Goal: Task Accomplishment & Management: Use online tool/utility

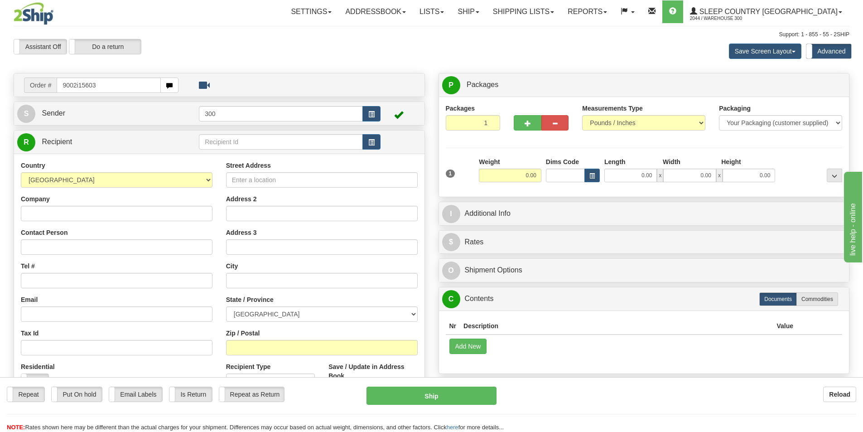
type input "9002i156038"
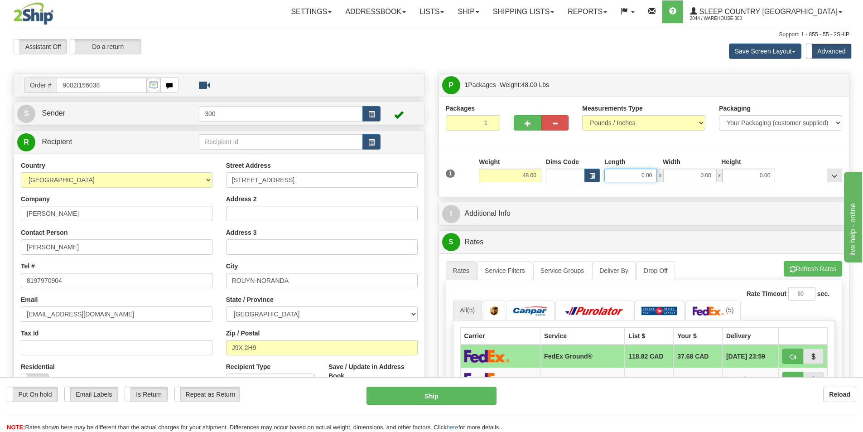
drag, startPoint x: 636, startPoint y: 178, endPoint x: 775, endPoint y: 177, distance: 138.6
click at [775, 177] on div "0.00 x 0.00 x 0.00" at bounding box center [689, 176] width 171 height 14
type input "17.00"
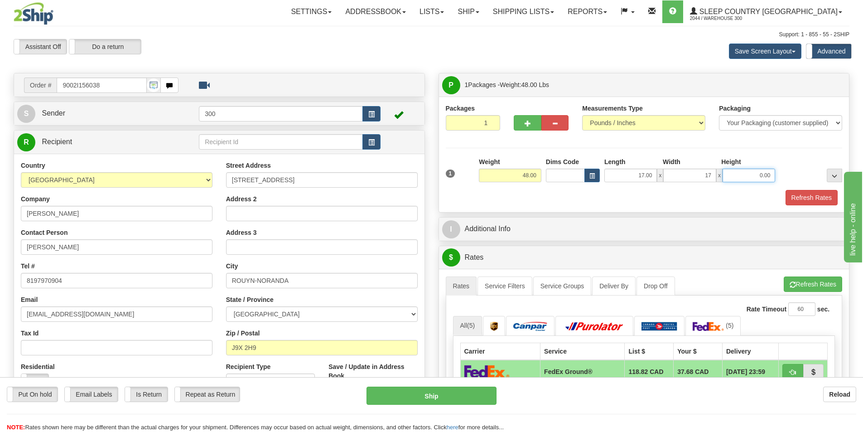
type input "17.00"
type input "41.00"
click at [797, 199] on button "Refresh Rates" at bounding box center [811, 197] width 52 height 15
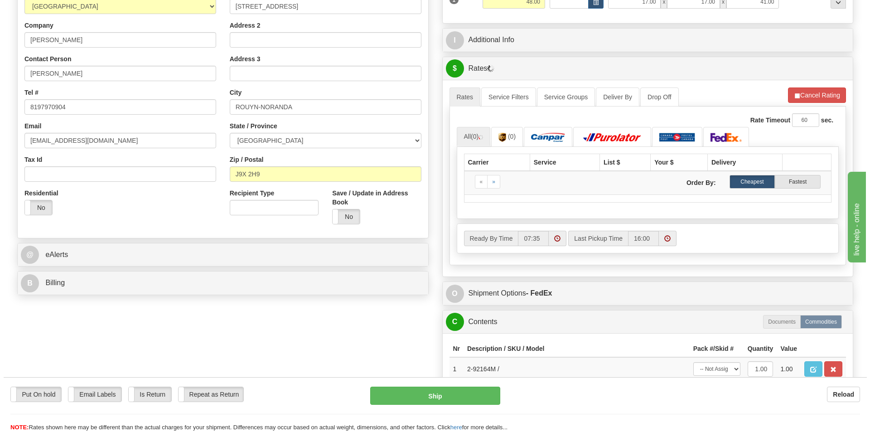
scroll to position [181, 0]
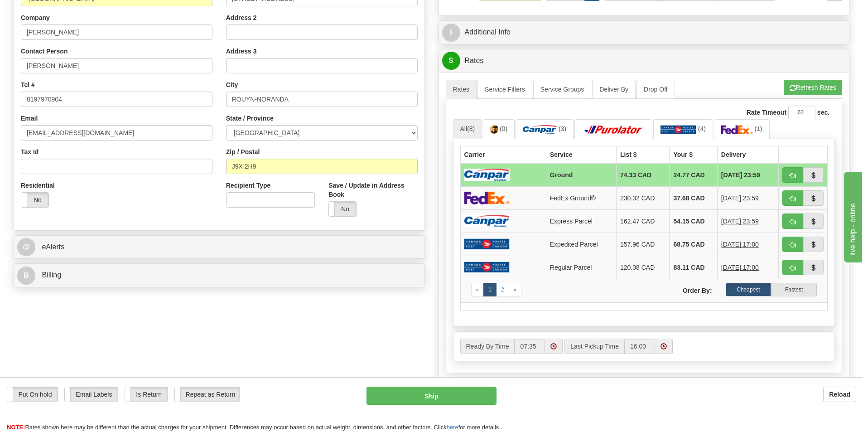
click at [528, 175] on td at bounding box center [503, 175] width 86 height 24
click at [515, 87] on link "Service Filters" at bounding box center [504, 89] width 55 height 19
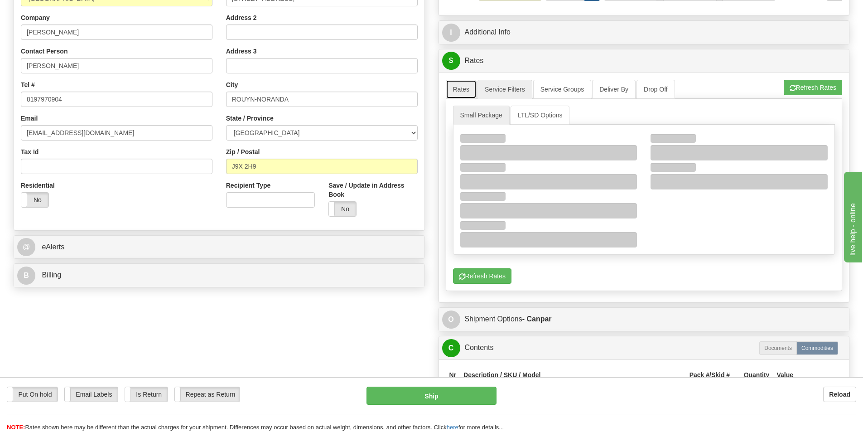
click at [466, 95] on link "Rates" at bounding box center [461, 89] width 31 height 19
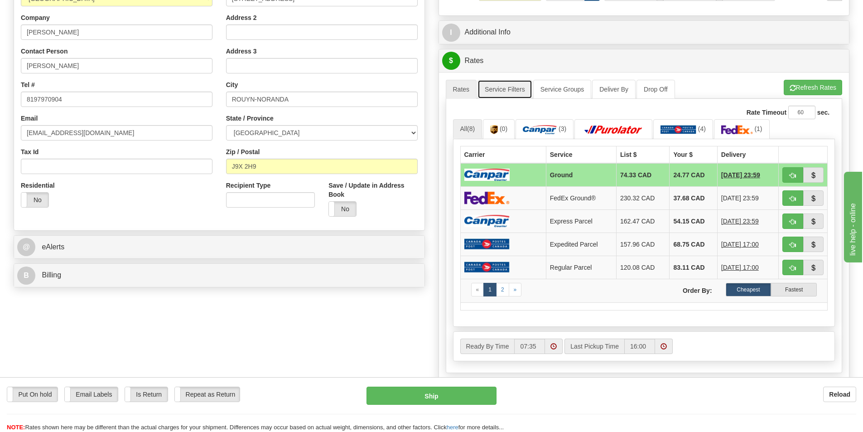
click at [497, 87] on link "Service Filters" at bounding box center [504, 89] width 55 height 19
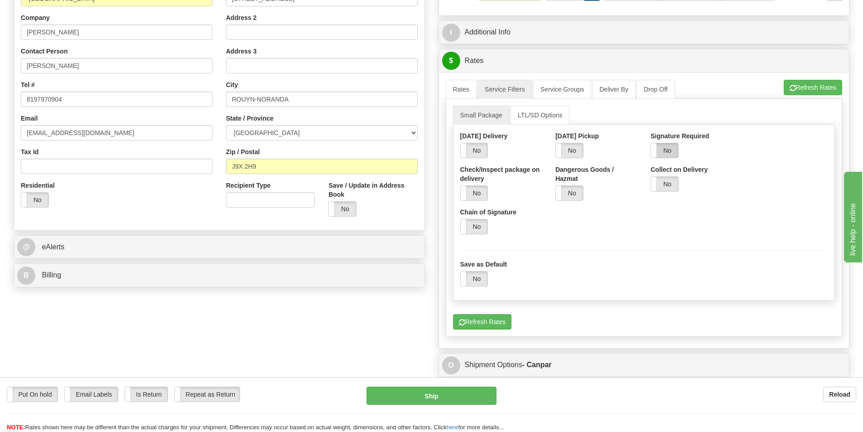
click at [669, 149] on label "No" at bounding box center [664, 150] width 27 height 14
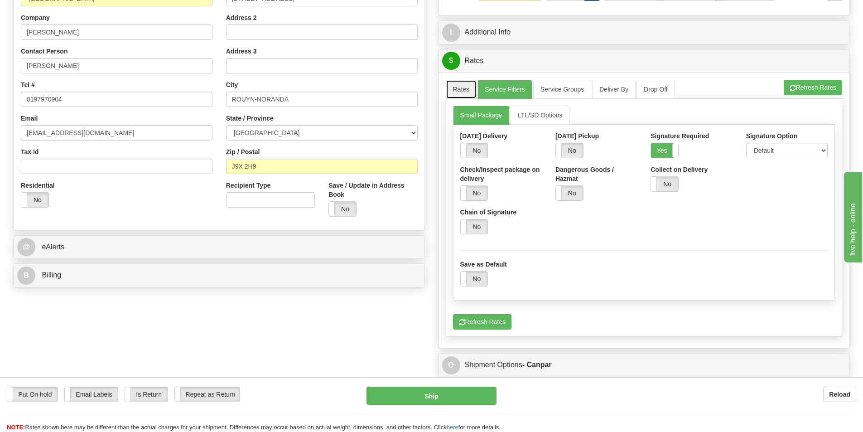
click at [467, 89] on link "Rates" at bounding box center [461, 89] width 31 height 19
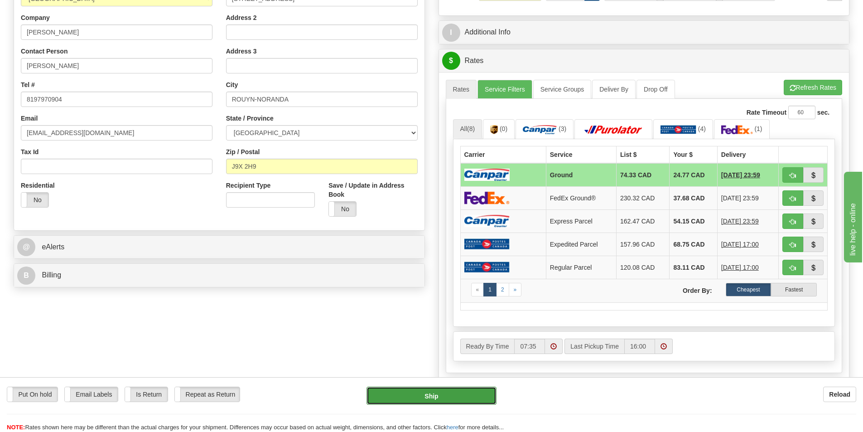
click at [466, 395] on button "Ship" at bounding box center [431, 395] width 130 height 18
type input "1"
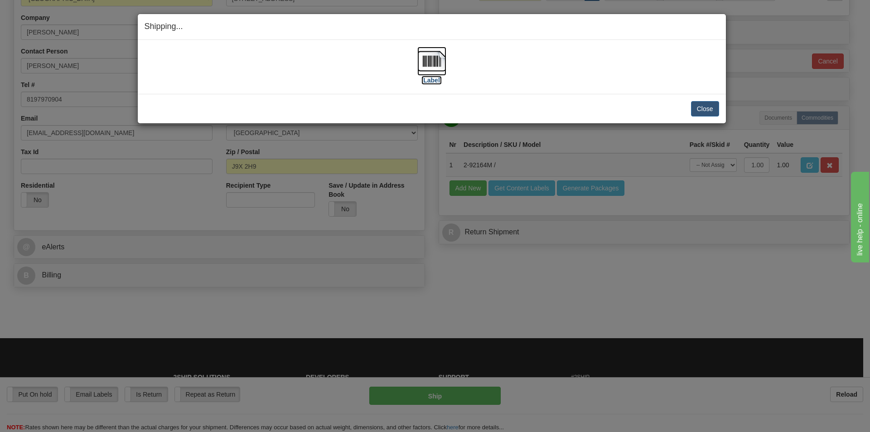
click at [429, 81] on label "[Label]" at bounding box center [431, 80] width 21 height 9
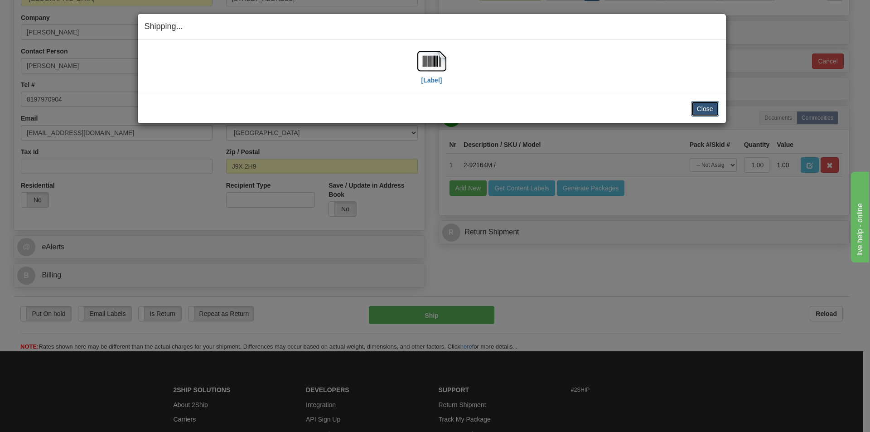
click at [708, 112] on button "Close" at bounding box center [705, 108] width 28 height 15
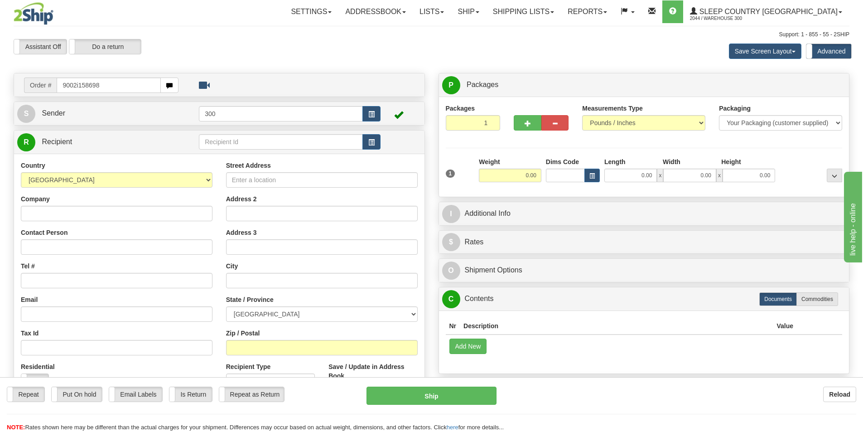
type input "9002i158698"
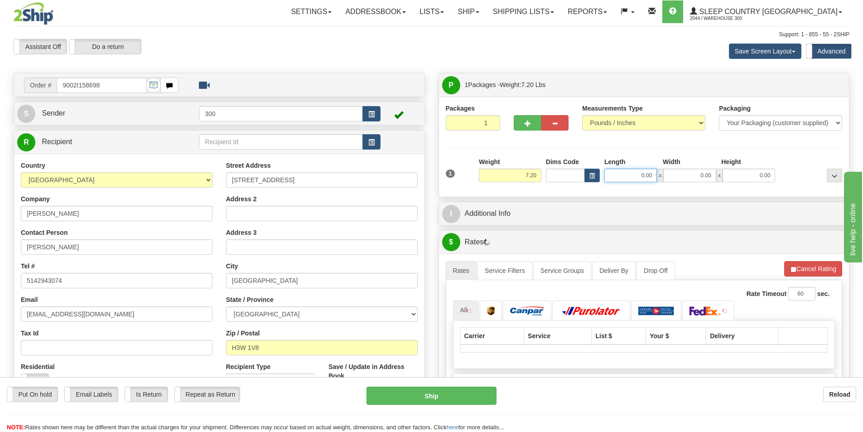
drag, startPoint x: 630, startPoint y: 176, endPoint x: 776, endPoint y: 200, distance: 148.3
click at [776, 200] on div "P Packages 1 Packages - Weight: 7.20 Lbs Shipment Level Shipm. Package Level Pa…" at bounding box center [644, 349] width 425 height 553
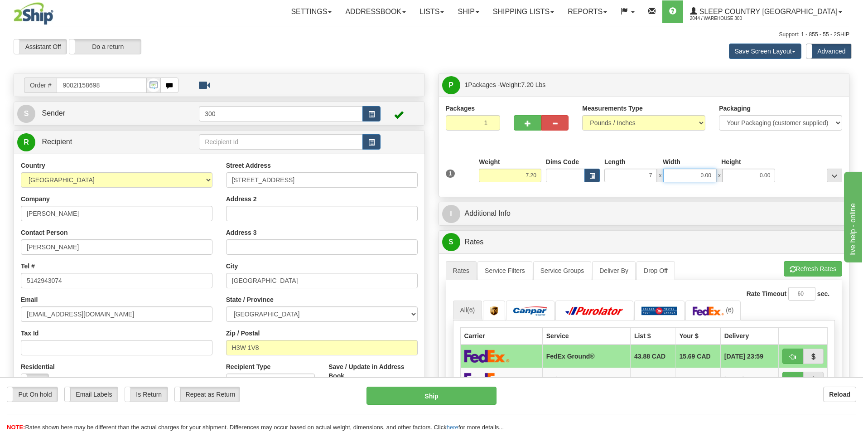
type input "7.00"
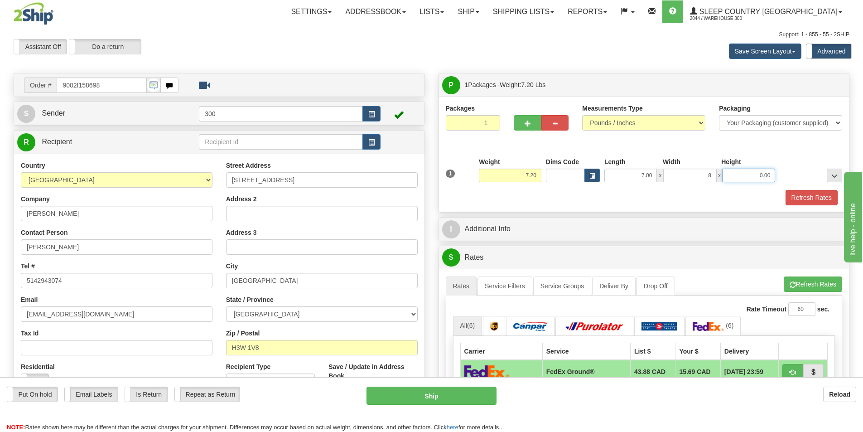
type input "8.00"
type input "18.00"
drag, startPoint x: 640, startPoint y: 179, endPoint x: 752, endPoint y: 180, distance: 112.3
click at [752, 180] on div "7.00 x 8.00 x 18.00" at bounding box center [689, 176] width 171 height 14
type input "14.00"
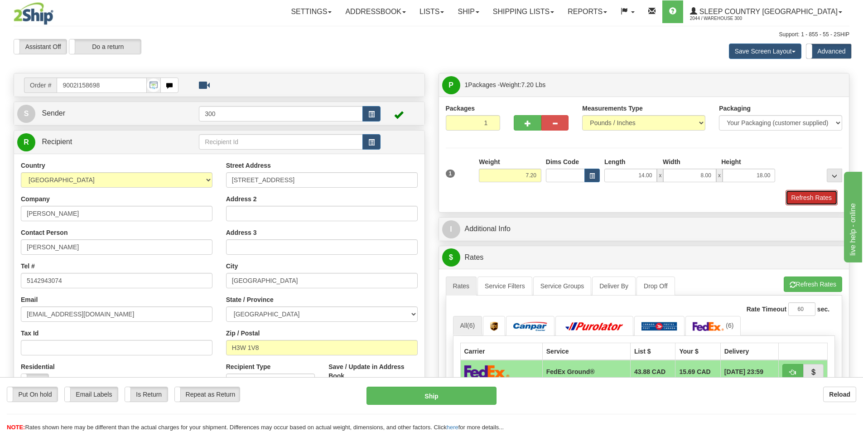
click at [795, 200] on button "Refresh Rates" at bounding box center [811, 197] width 52 height 15
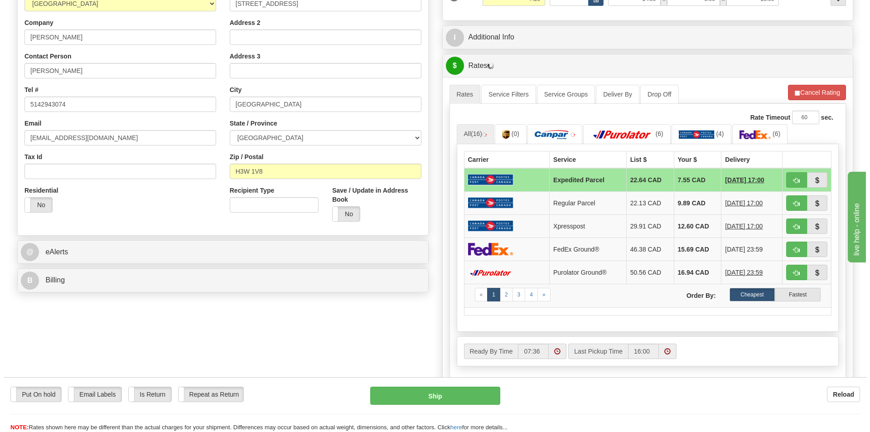
scroll to position [181, 0]
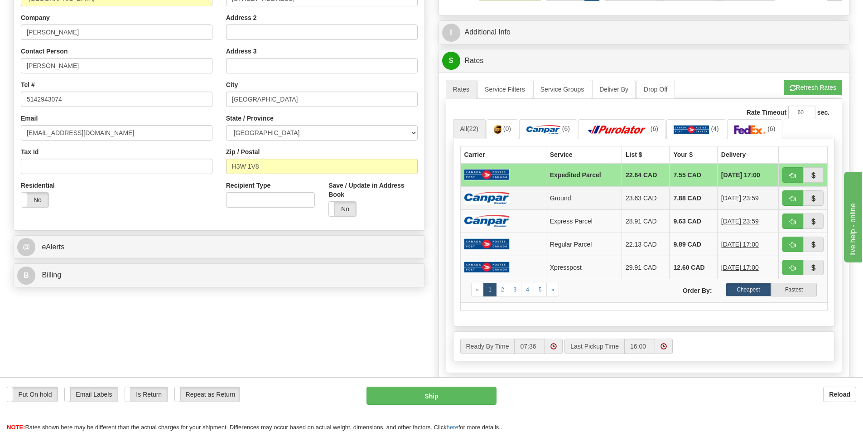
click at [527, 198] on td at bounding box center [503, 197] width 86 height 23
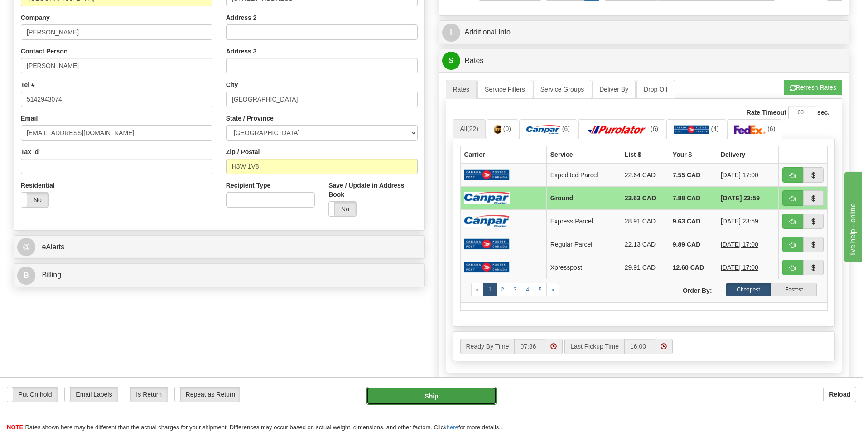
click at [445, 395] on button "Ship" at bounding box center [431, 395] width 130 height 18
type input "1"
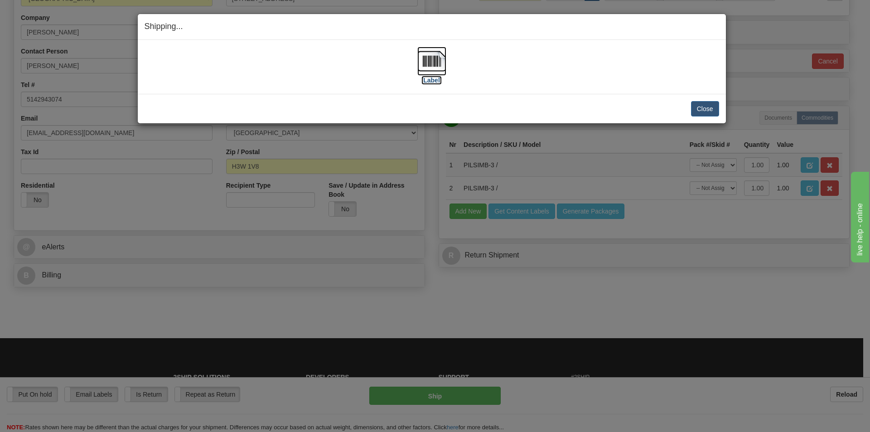
click at [433, 77] on label "[Label]" at bounding box center [431, 80] width 21 height 9
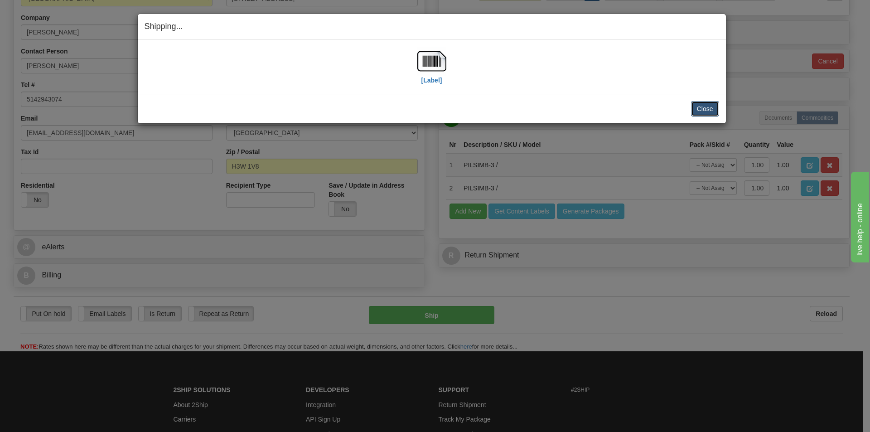
click at [702, 111] on button "Close" at bounding box center [705, 108] width 28 height 15
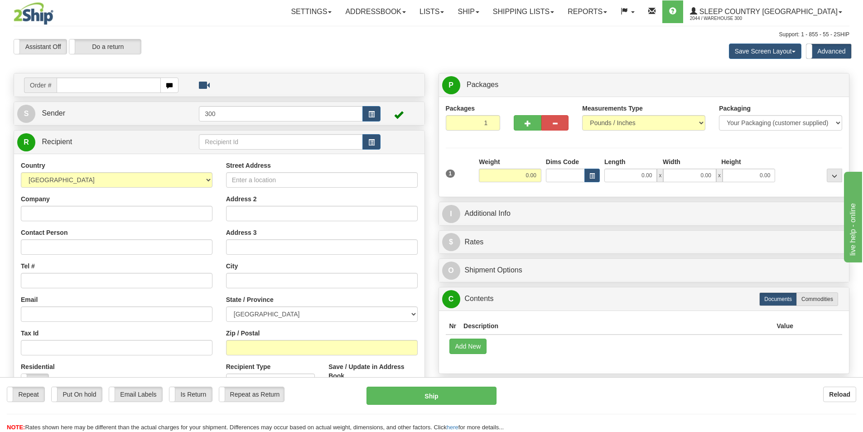
click at [95, 82] on input "text" at bounding box center [109, 84] width 104 height 15
type input "9002i158706"
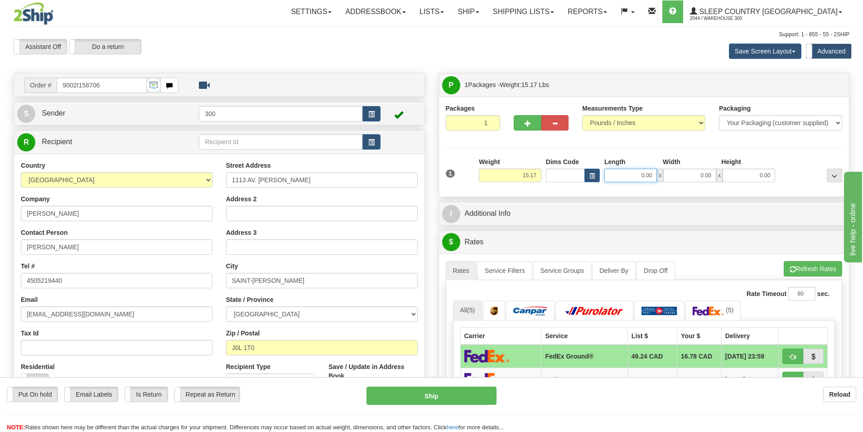
drag, startPoint x: 614, startPoint y: 174, endPoint x: 717, endPoint y: 180, distance: 103.0
click at [716, 180] on div "0.00 x 0.00 x 0.00" at bounding box center [689, 176] width 171 height 14
type input "13.00"
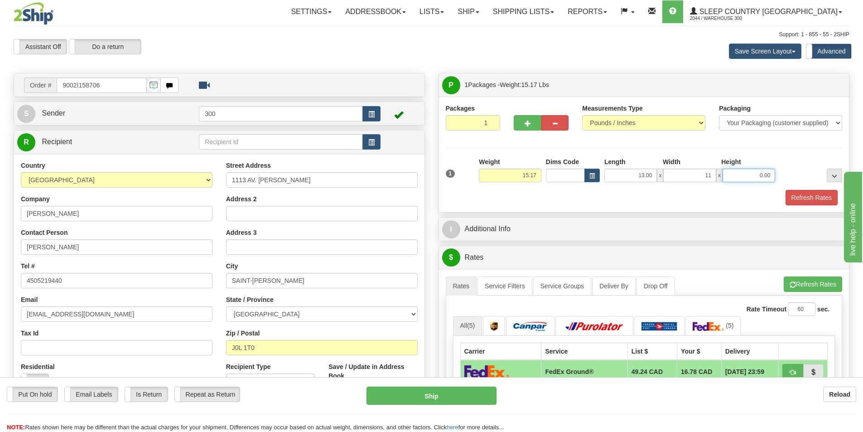
type input "11.00"
type input "10.00"
click at [800, 198] on button "Refresh Rates" at bounding box center [811, 197] width 52 height 15
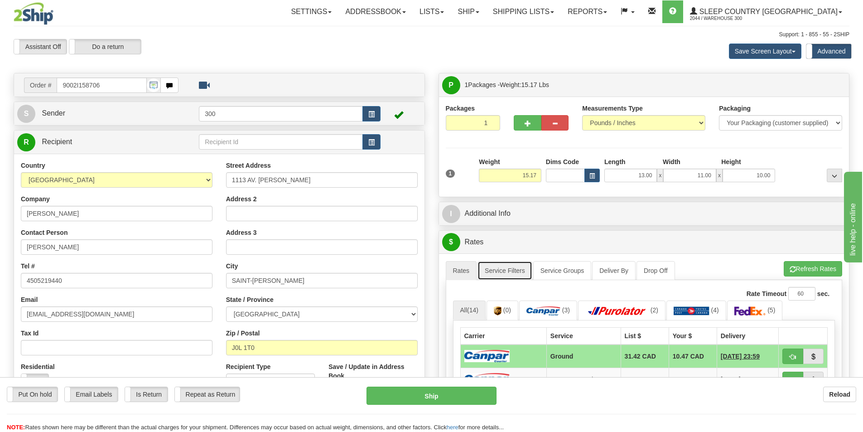
click at [518, 270] on link "Service Filters" at bounding box center [504, 270] width 55 height 19
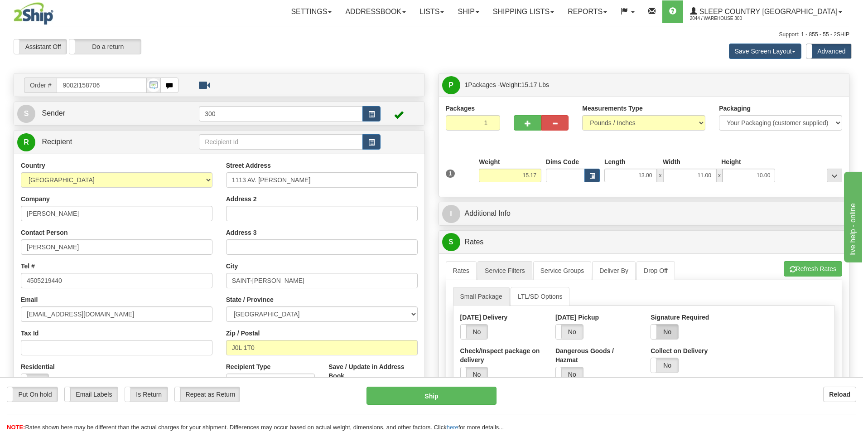
click at [667, 328] on label "No" at bounding box center [664, 331] width 27 height 14
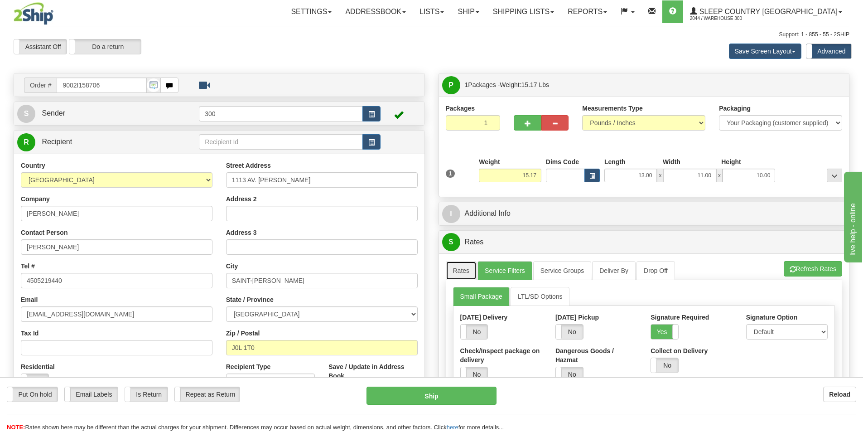
click at [465, 272] on link "Rates" at bounding box center [461, 270] width 31 height 19
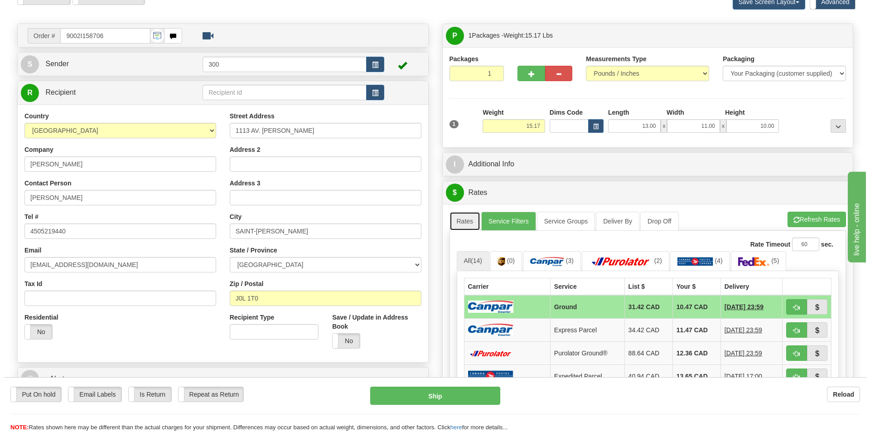
scroll to position [136, 0]
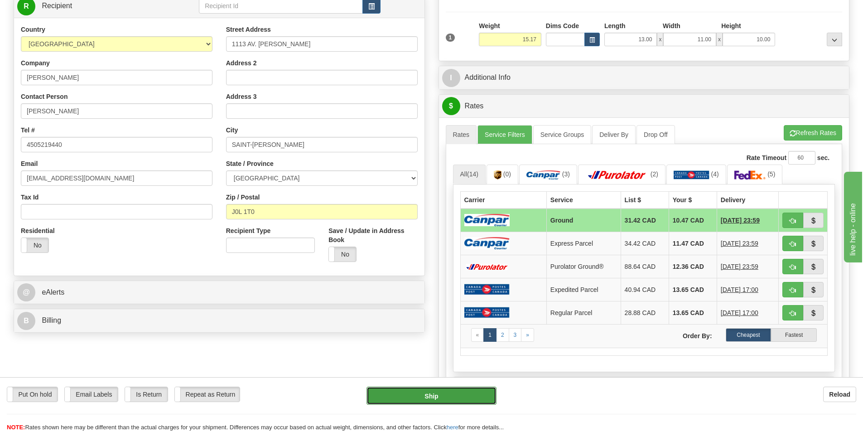
click at [453, 392] on button "Ship" at bounding box center [431, 395] width 130 height 18
type input "1"
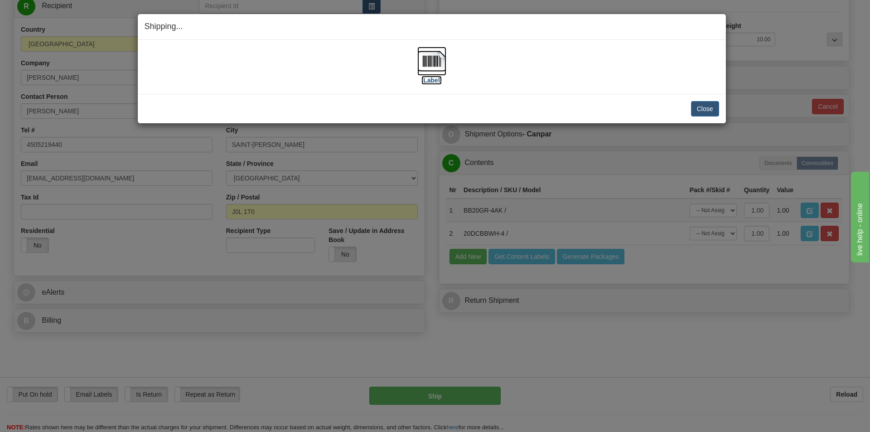
click at [440, 82] on label "[Label]" at bounding box center [431, 80] width 21 height 9
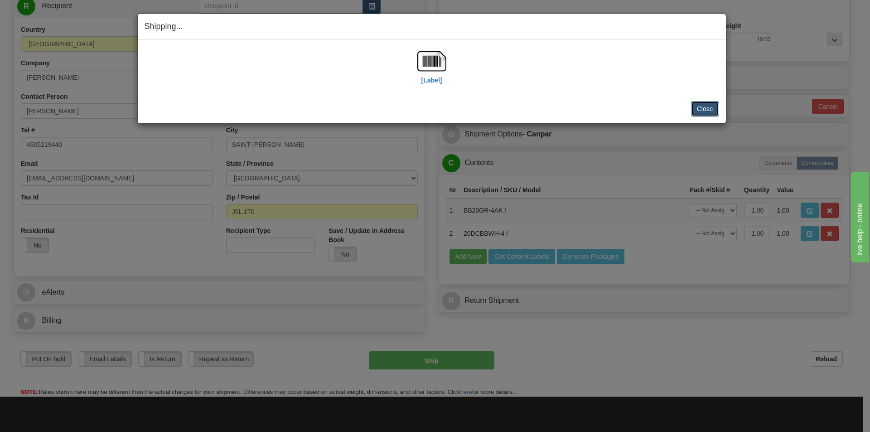
click at [702, 108] on button "Close" at bounding box center [705, 108] width 28 height 15
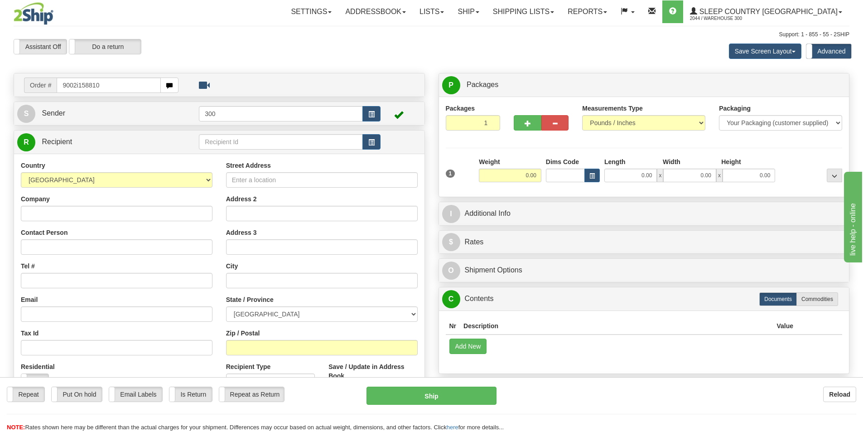
type input "9002i158810"
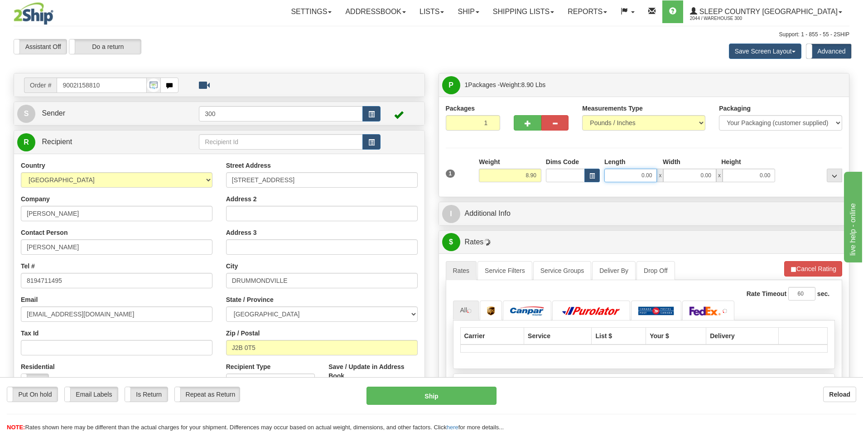
drag, startPoint x: 630, startPoint y: 181, endPoint x: 812, endPoint y: 192, distance: 182.9
click at [803, 191] on div "Packages 1 1 Measurements Type" at bounding box center [644, 146] width 410 height 100
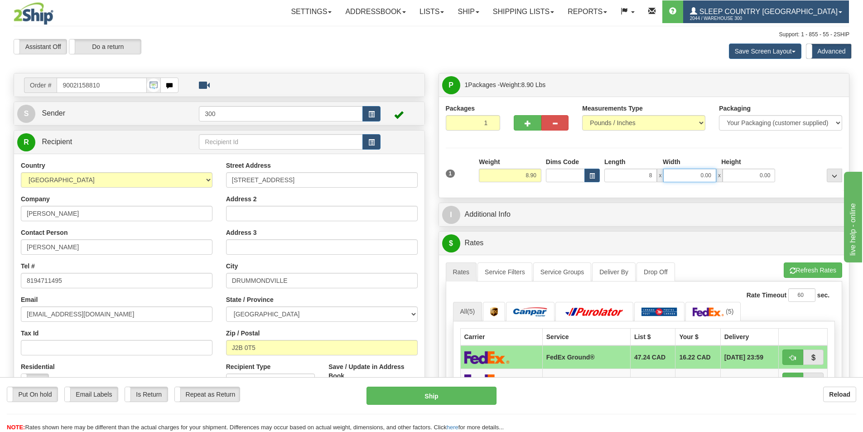
type input "8.00"
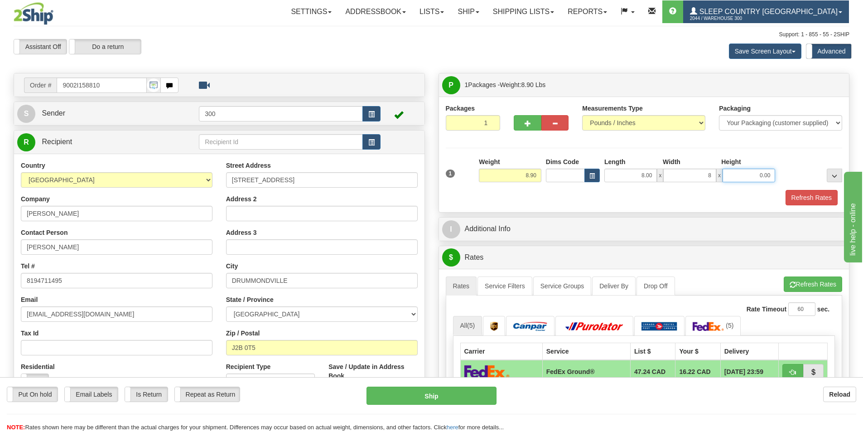
type input "8.00"
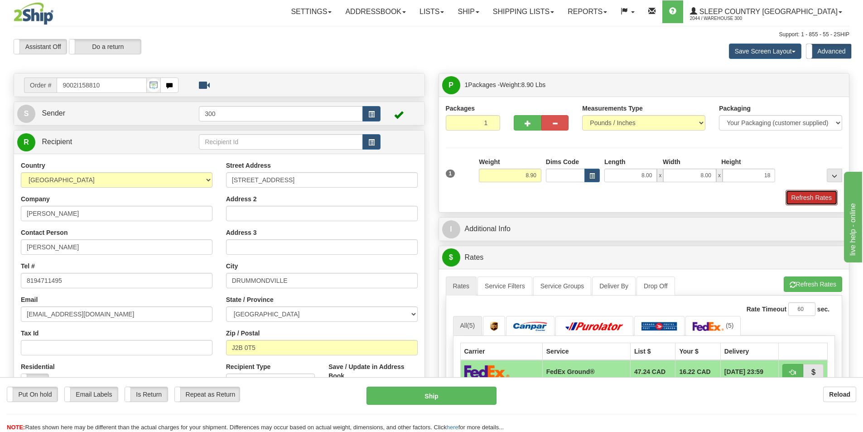
type input "18.00"
click at [816, 196] on button "Refresh Rates" at bounding box center [811, 197] width 52 height 15
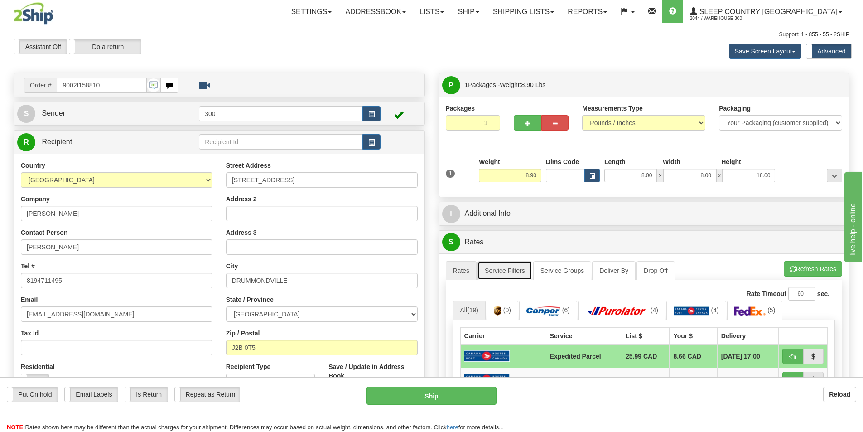
click at [518, 276] on link "Service Filters" at bounding box center [504, 270] width 55 height 19
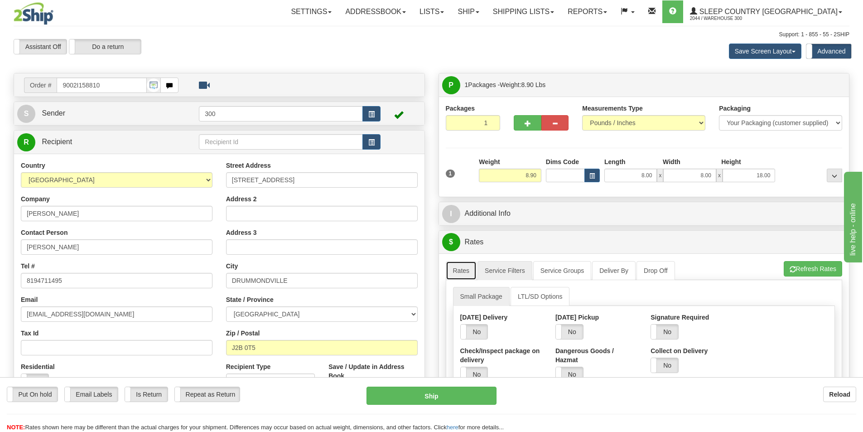
click at [463, 270] on link "Rates" at bounding box center [461, 270] width 31 height 19
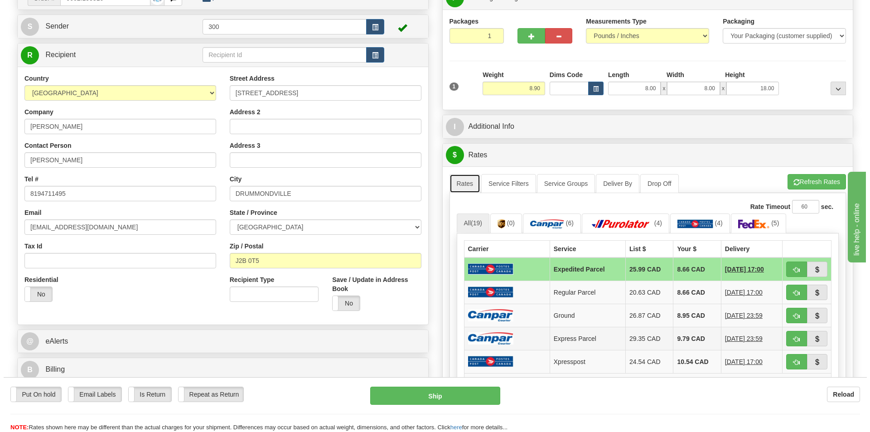
scroll to position [136, 0]
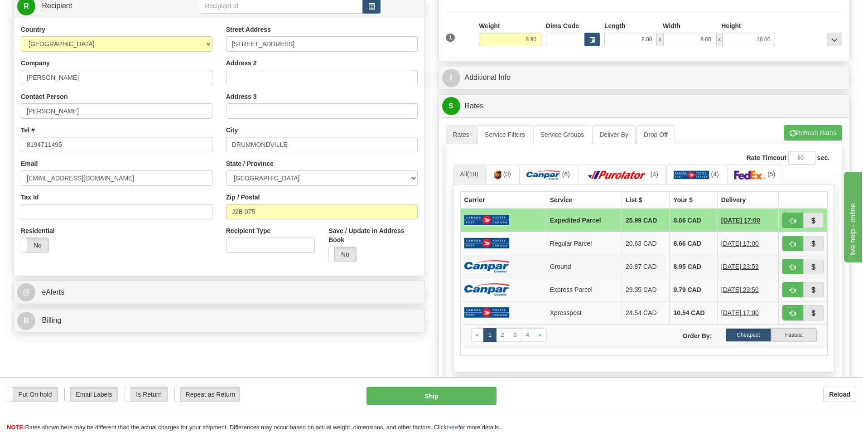
click at [525, 265] on td at bounding box center [503, 266] width 86 height 23
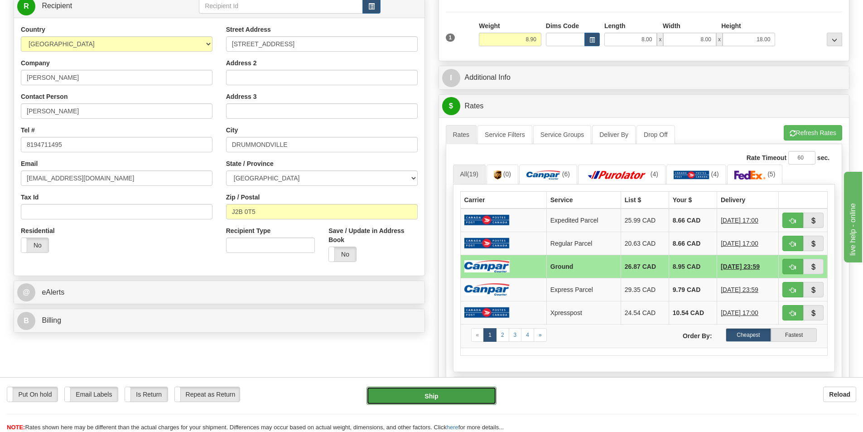
click at [456, 396] on button "Ship" at bounding box center [431, 395] width 130 height 18
type input "1"
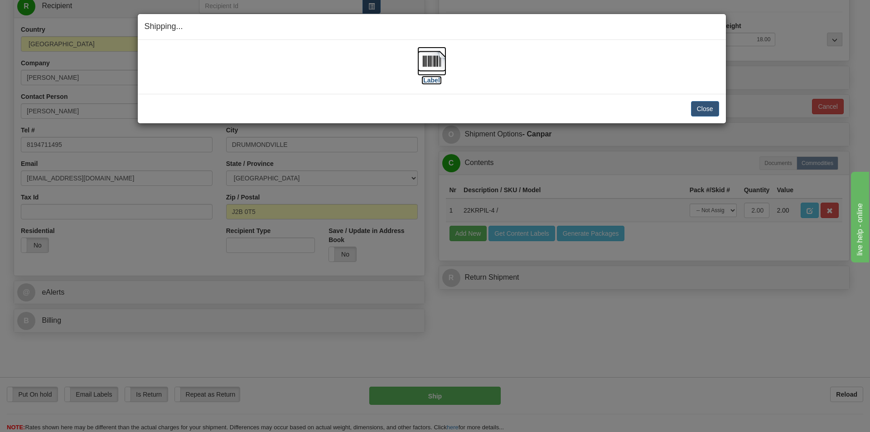
click at [431, 82] on label "[Label]" at bounding box center [431, 80] width 21 height 9
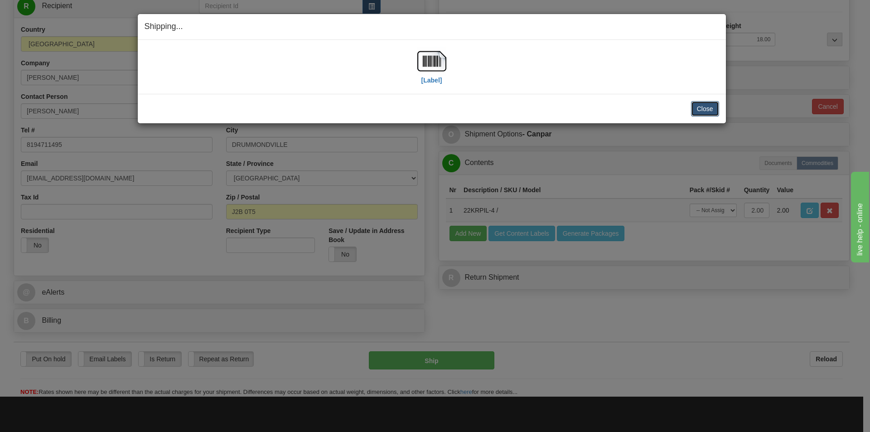
click at [698, 111] on button "Close" at bounding box center [705, 108] width 28 height 15
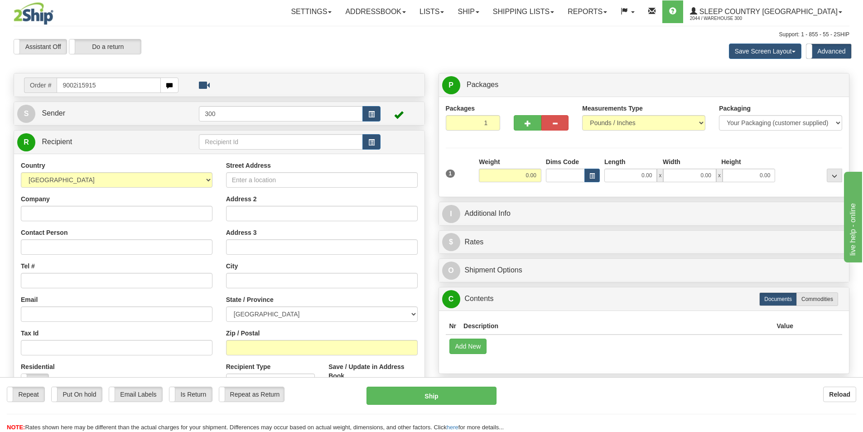
type input "9002i159156"
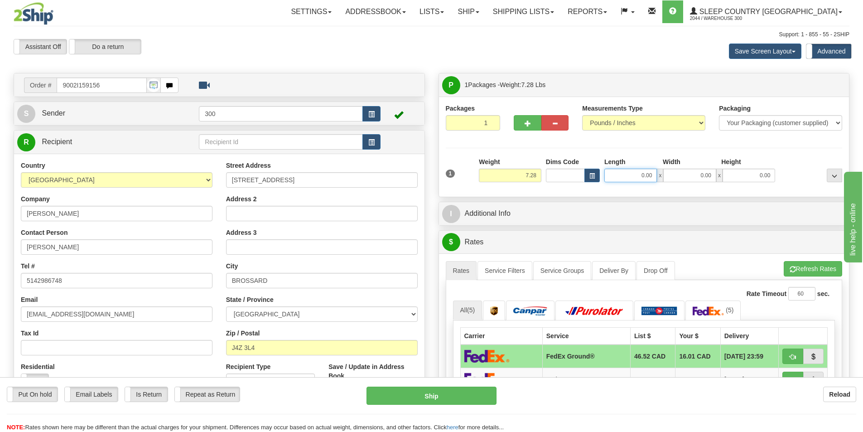
drag, startPoint x: 675, startPoint y: 173, endPoint x: 739, endPoint y: 173, distance: 64.3
click at [739, 173] on div "0.00 x 0.00 x 0.00" at bounding box center [689, 176] width 171 height 14
type input "9.00"
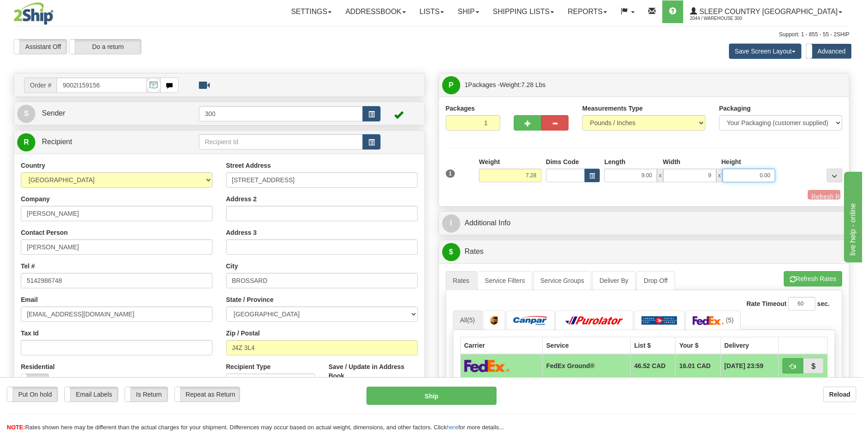
type input "9.00"
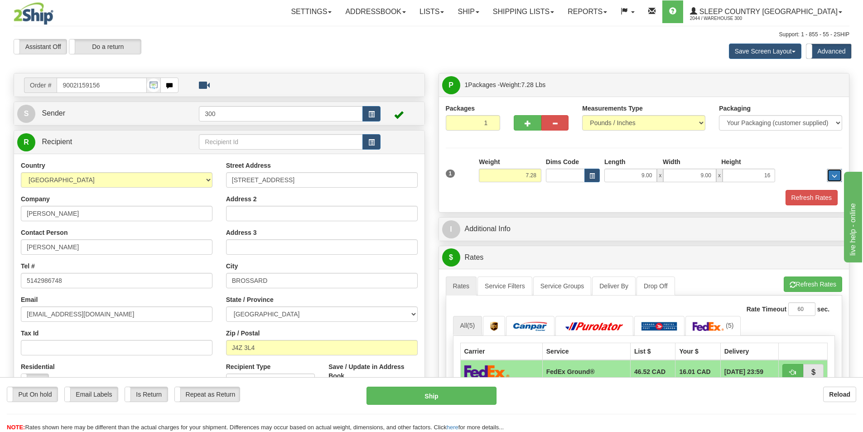
type input "16.00"
click at [818, 198] on button "Refresh Rates" at bounding box center [811, 197] width 52 height 15
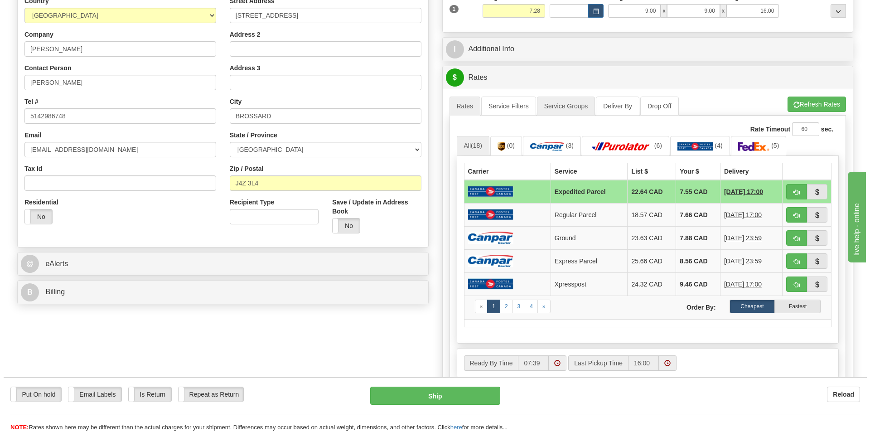
scroll to position [181, 0]
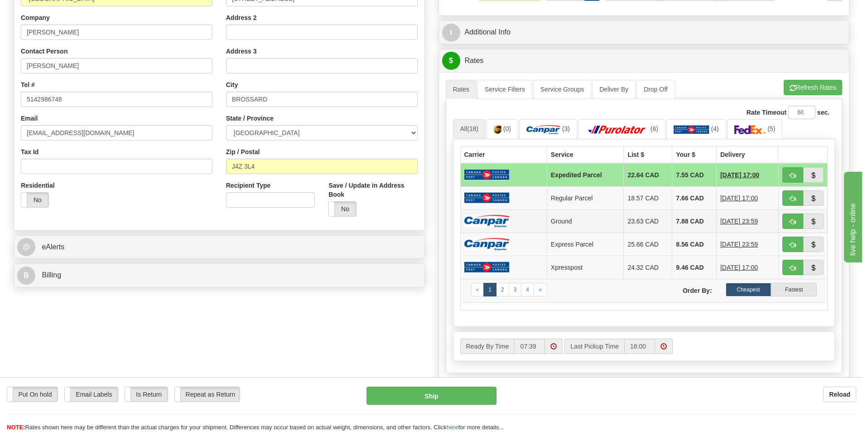
click at [524, 219] on td at bounding box center [503, 220] width 87 height 23
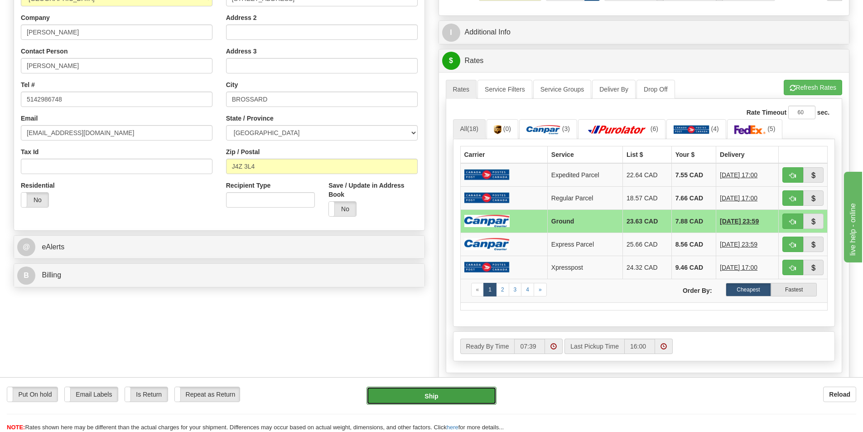
click at [458, 395] on button "Ship" at bounding box center [431, 395] width 130 height 18
type input "1"
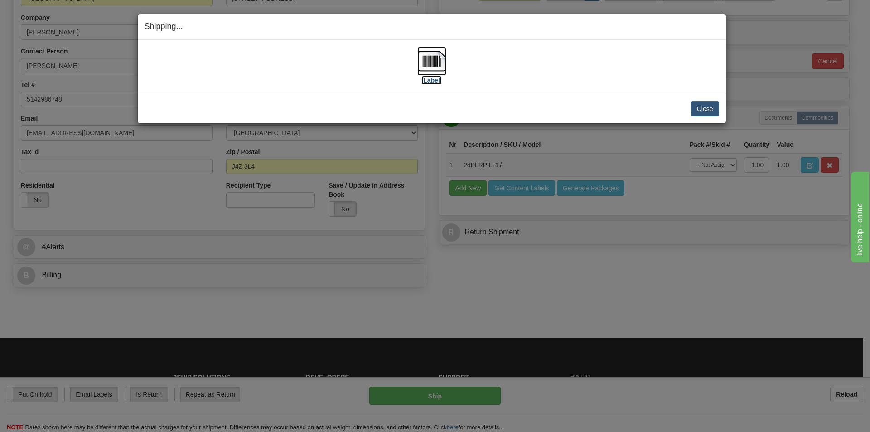
click at [434, 81] on label "[Label]" at bounding box center [431, 80] width 21 height 9
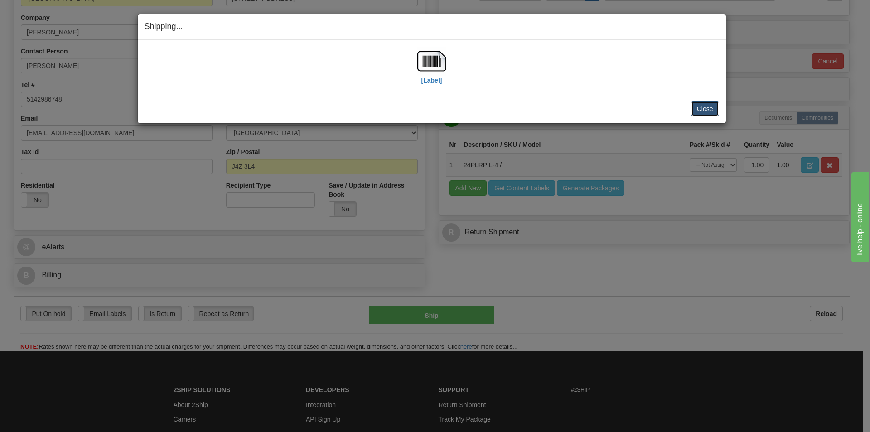
click at [712, 106] on button "Close" at bounding box center [705, 108] width 28 height 15
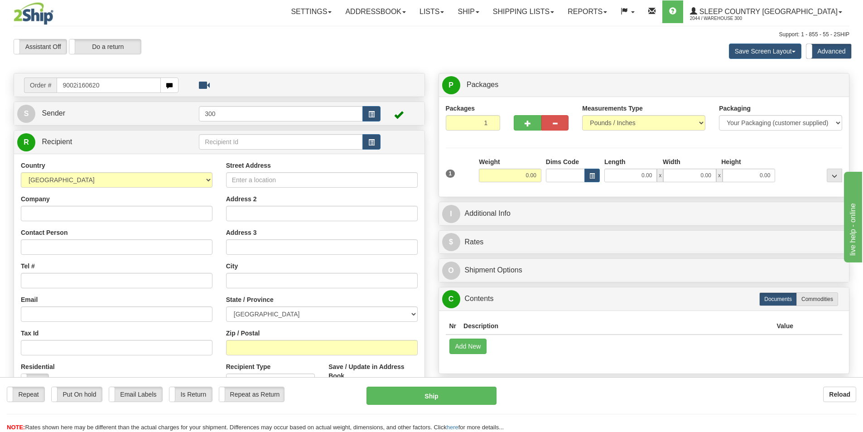
type input "9002i160620"
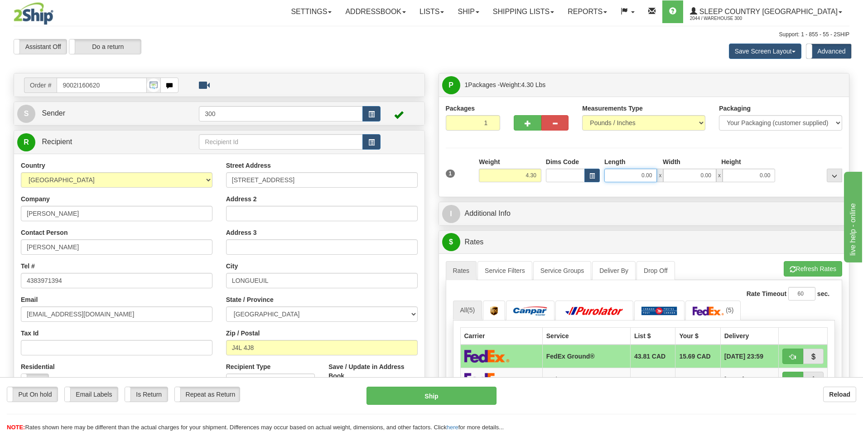
drag, startPoint x: 661, startPoint y: 179, endPoint x: 705, endPoint y: 176, distance: 44.1
click at [699, 179] on div "0.00 x 0.00 x 0.00" at bounding box center [689, 176] width 171 height 14
type input "12.00"
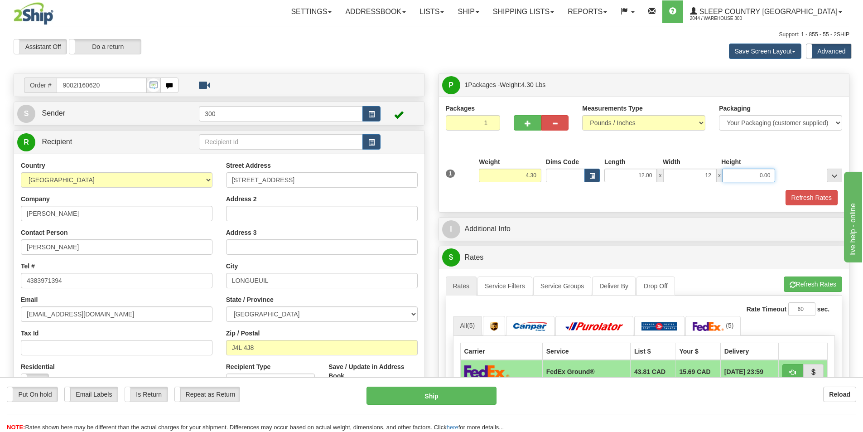
type input "12.00"
type input "20.00"
click at [810, 202] on button "Refresh Rates" at bounding box center [811, 197] width 52 height 15
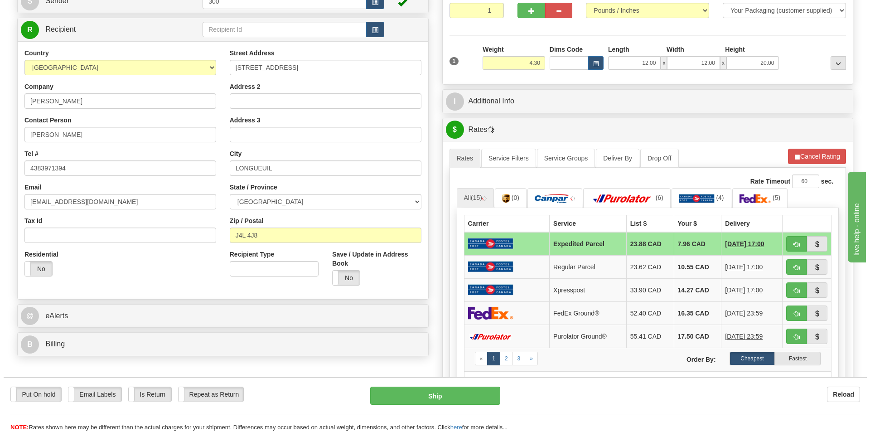
scroll to position [136, 0]
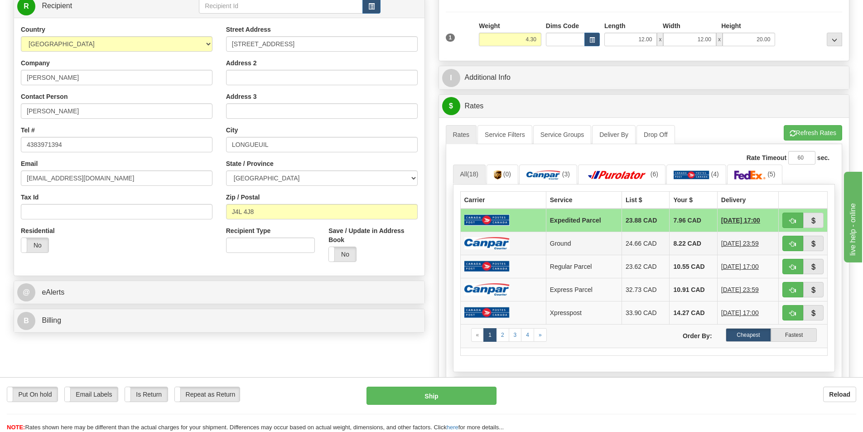
click at [518, 246] on td at bounding box center [503, 242] width 86 height 23
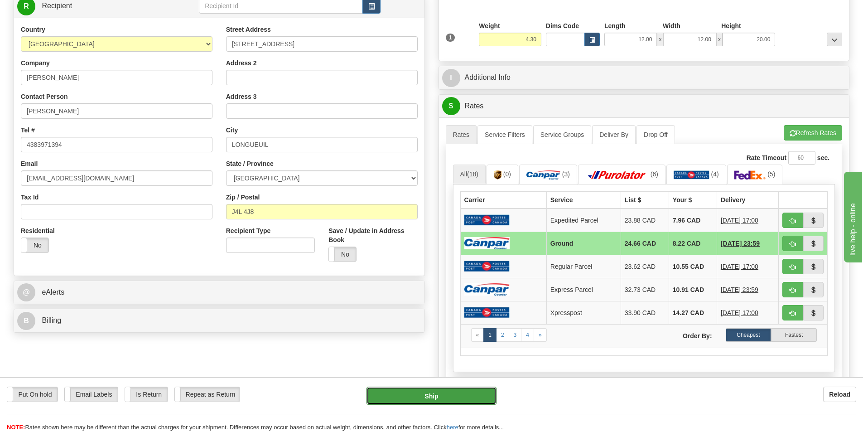
click at [444, 394] on button "Ship" at bounding box center [431, 395] width 130 height 18
type input "1"
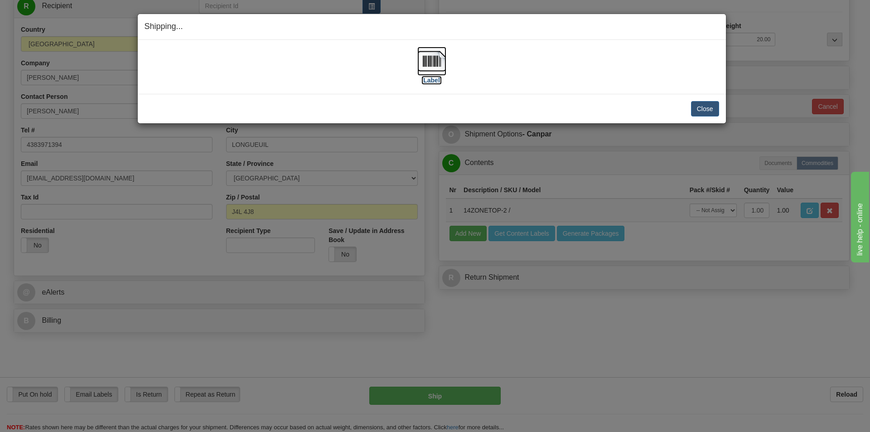
click at [435, 79] on label "[Label]" at bounding box center [431, 80] width 21 height 9
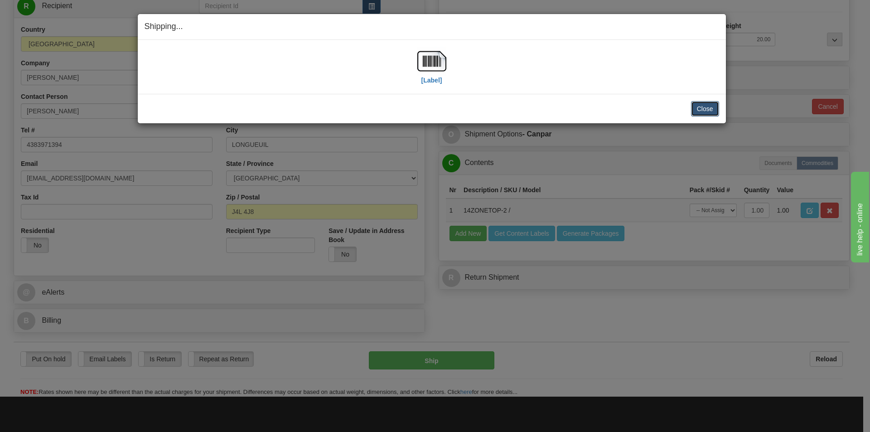
click at [716, 103] on button "Close" at bounding box center [705, 108] width 28 height 15
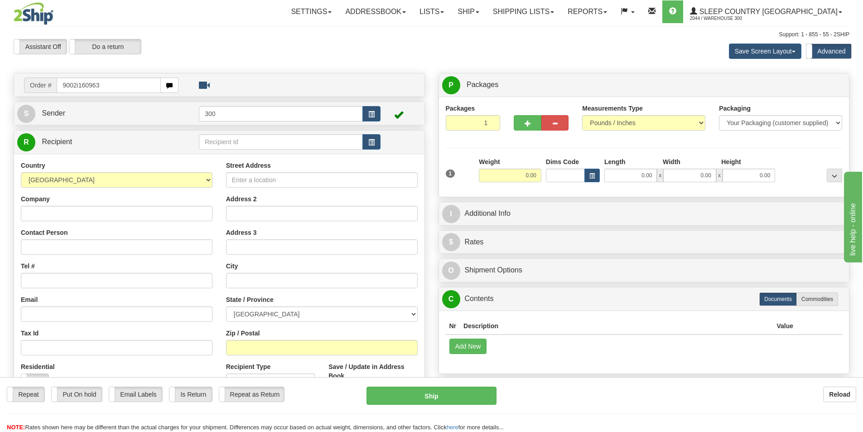
type input "9002i160963"
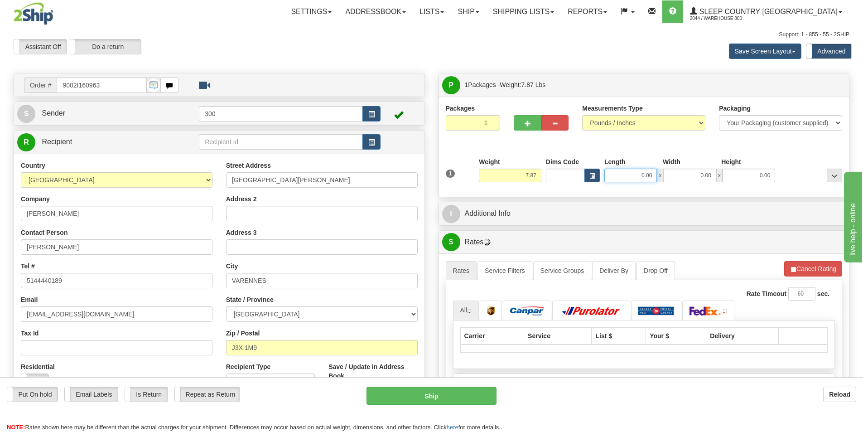
drag, startPoint x: 636, startPoint y: 172, endPoint x: 737, endPoint y: 176, distance: 102.0
click at [737, 176] on div "0.00 x 0.00 x 0.00" at bounding box center [689, 176] width 171 height 14
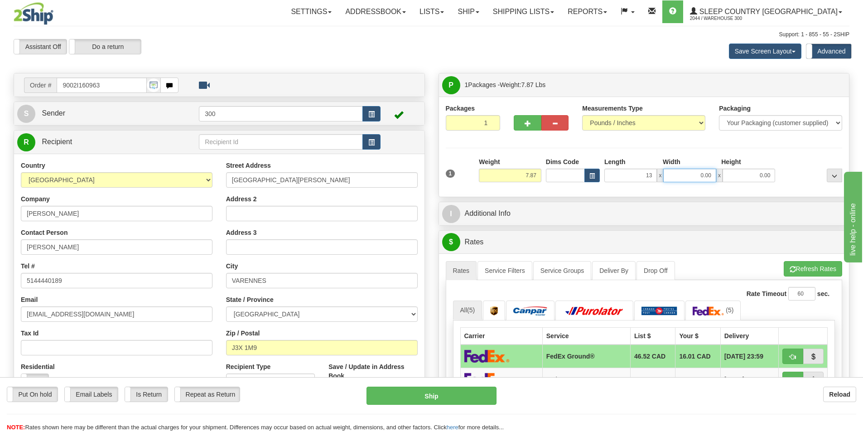
type input "13.00"
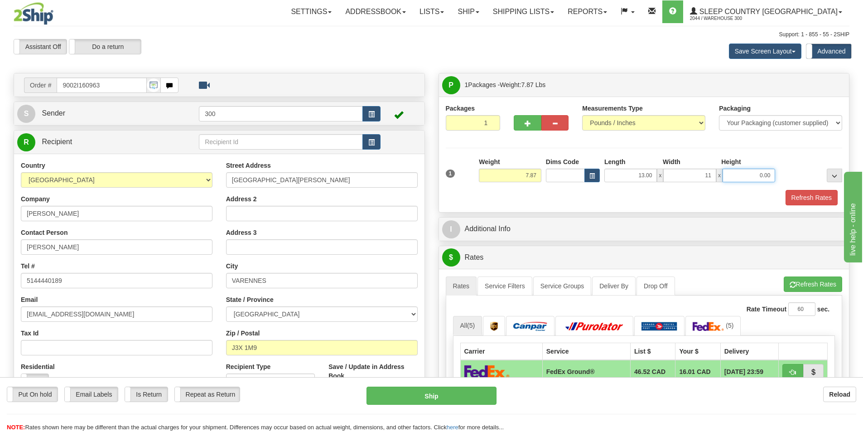
type input "11.00"
type input "4.00"
drag, startPoint x: 811, startPoint y: 202, endPoint x: 805, endPoint y: 202, distance: 6.3
click at [811, 202] on button "Refresh Rates" at bounding box center [811, 197] width 52 height 15
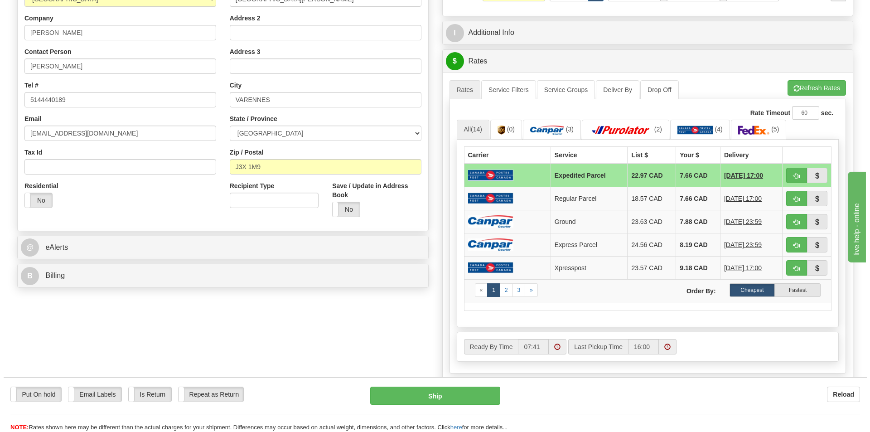
scroll to position [181, 0]
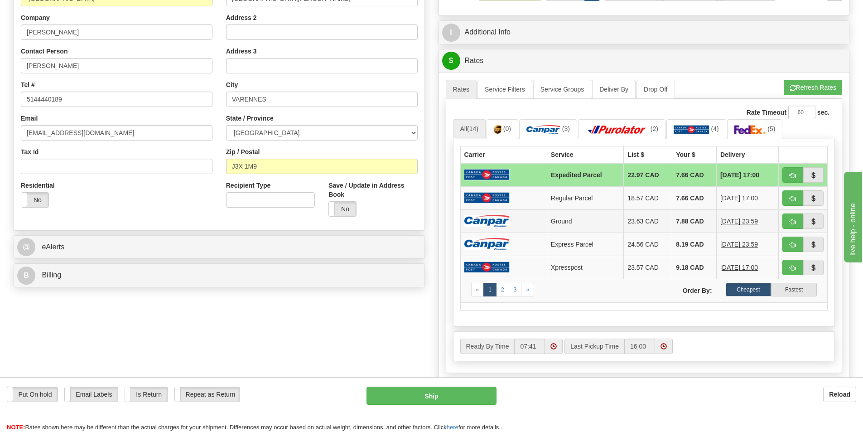
click at [519, 212] on td at bounding box center [503, 220] width 87 height 23
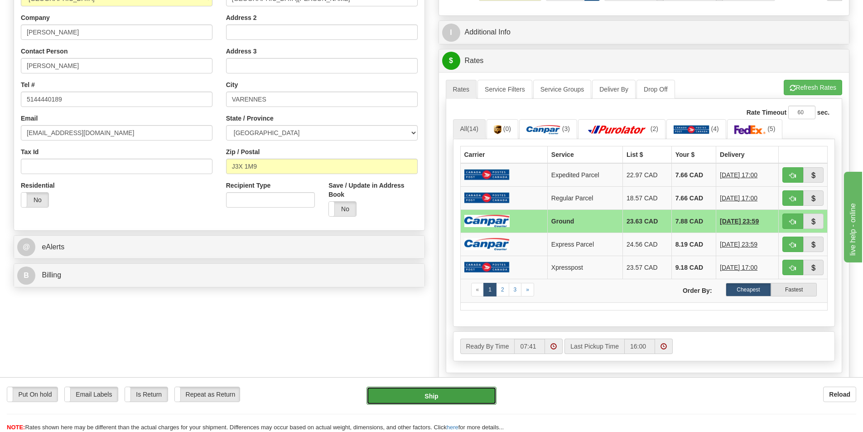
click at [452, 396] on button "Ship" at bounding box center [431, 395] width 130 height 18
type input "1"
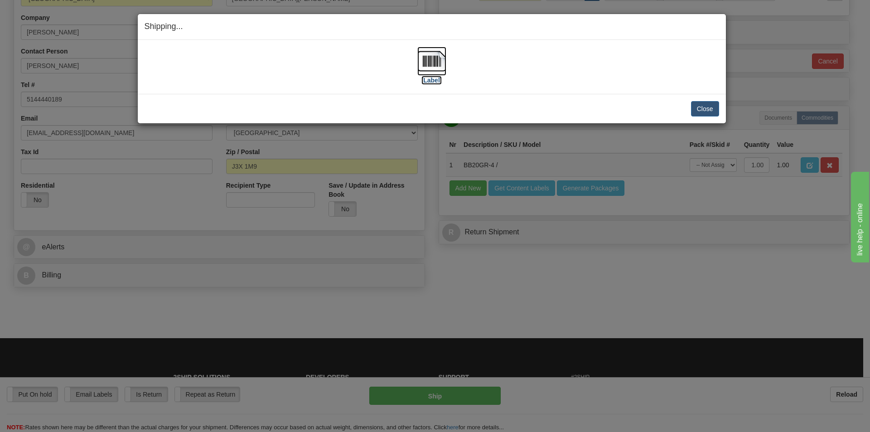
click at [428, 78] on label "[Label]" at bounding box center [431, 80] width 21 height 9
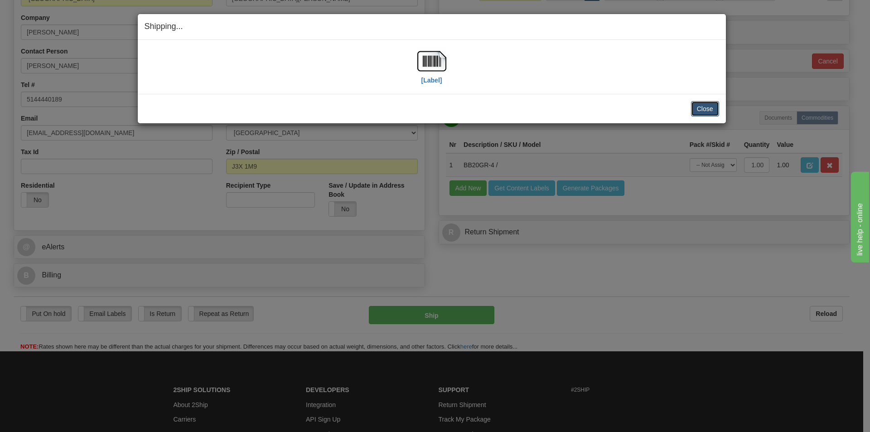
click at [713, 107] on button "Close" at bounding box center [705, 108] width 28 height 15
